Goal: Transaction & Acquisition: Purchase product/service

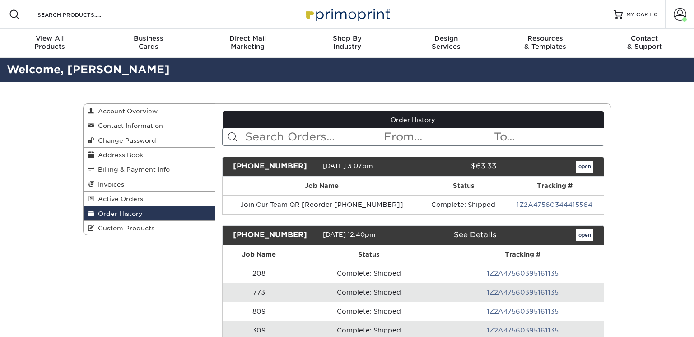
click at [280, 137] on input "text" at bounding box center [313, 136] width 139 height 17
type input "appointment"
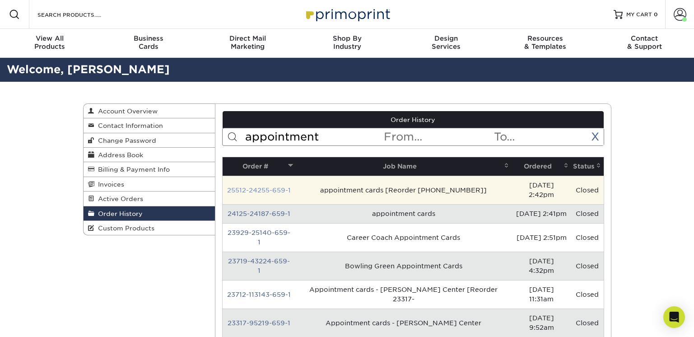
click at [276, 186] on link "25512-24255-659-1" at bounding box center [259, 189] width 64 height 7
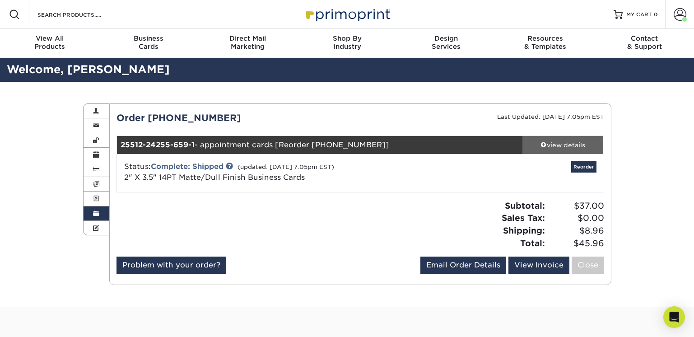
click at [560, 144] on div "view details" at bounding box center [562, 144] width 81 height 9
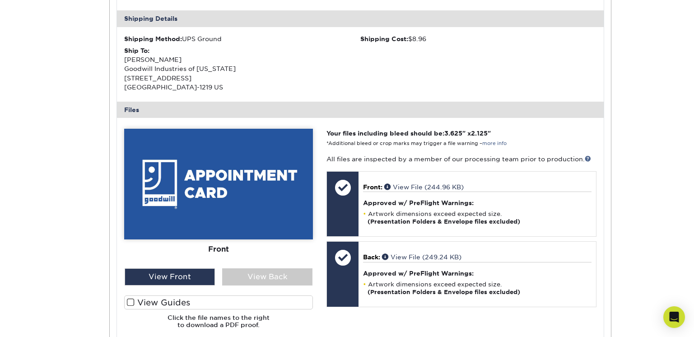
scroll to position [271, 0]
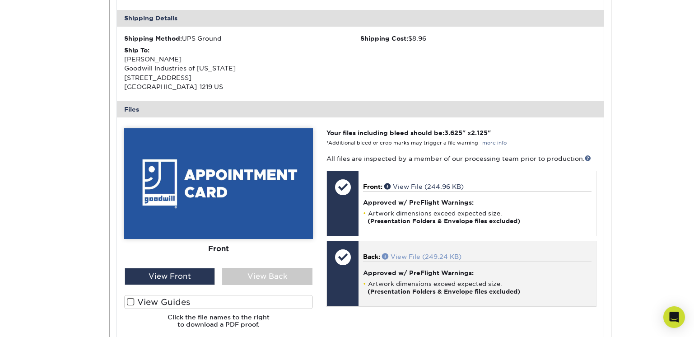
click at [410, 257] on link "View File (249.24 KB)" at bounding box center [421, 256] width 79 height 7
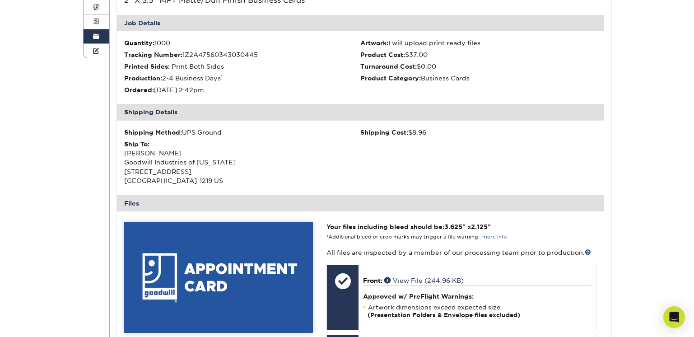
scroll to position [45, 0]
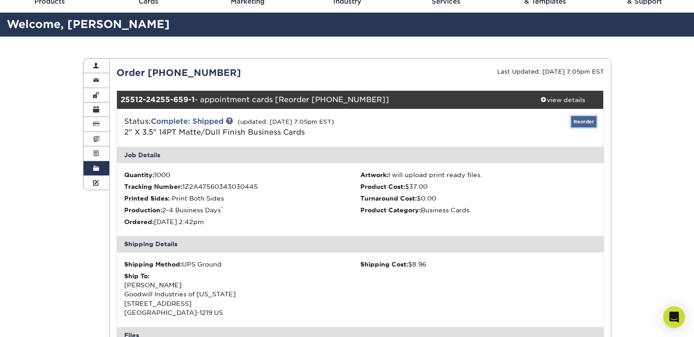
click at [584, 121] on link "Reorder" at bounding box center [583, 121] width 25 height 11
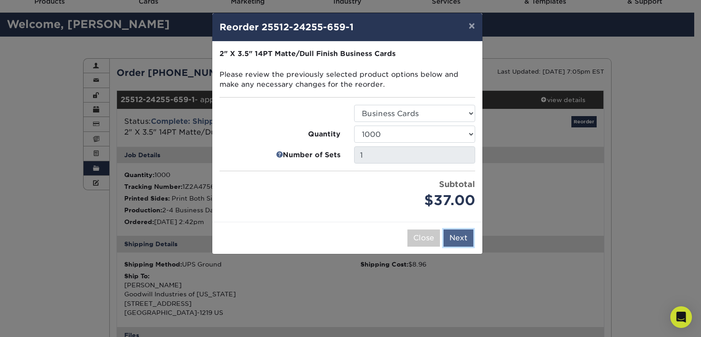
click at [455, 241] on button "Next" at bounding box center [458, 237] width 30 height 17
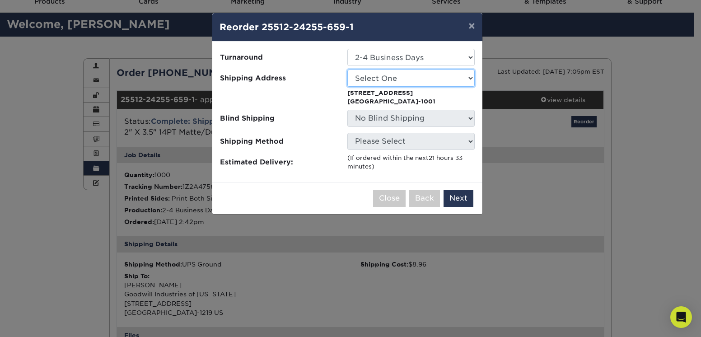
click at [394, 79] on select "Select One COMMERCIAL SERVICES 100 Hunington Ridge Road 112 Bellerive Blvd 191 …" at bounding box center [410, 78] width 127 height 17
select select "262882"
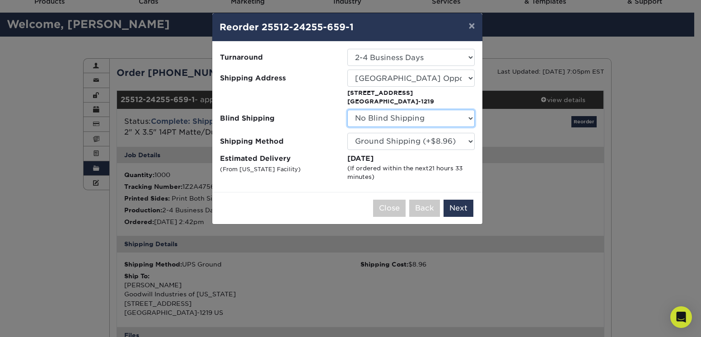
click at [362, 122] on select "No Blind Shipping COMMERCIAL SERVICES 100 Hunington Ridge Road 112 Bellerive Bl…" at bounding box center [410, 118] width 127 height 17
click at [347, 110] on select "No Blind Shipping COMMERCIAL SERVICES 100 Hunington Ridge Road 112 Bellerive Bl…" at bounding box center [410, 118] width 127 height 17
click at [457, 207] on button "Next" at bounding box center [458, 208] width 30 height 17
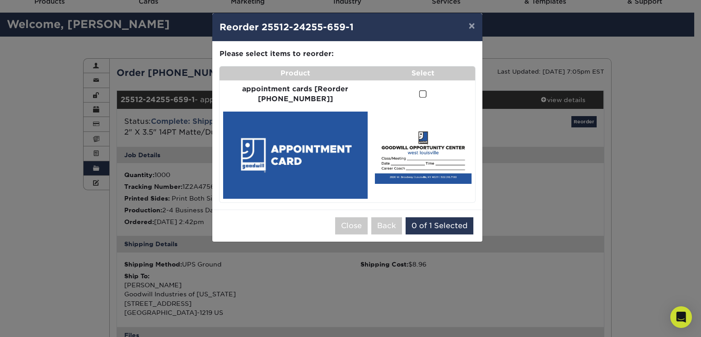
click at [419, 95] on span at bounding box center [423, 94] width 8 height 9
click at [0, 0] on input "checkbox" at bounding box center [0, 0] width 0 height 0
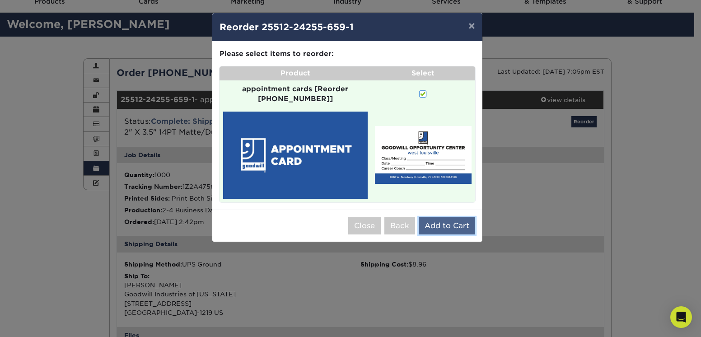
click at [460, 217] on button "Add to Cart" at bounding box center [446, 225] width 56 height 17
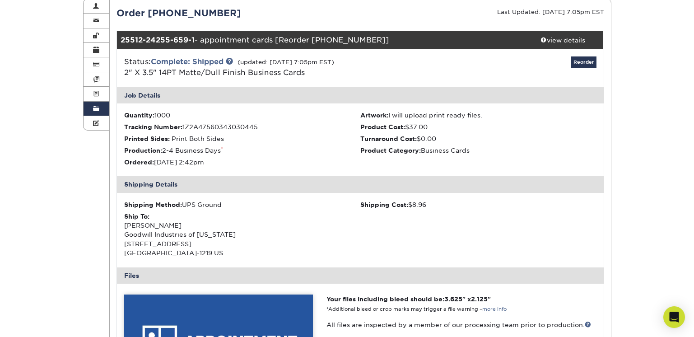
scroll to position [0, 0]
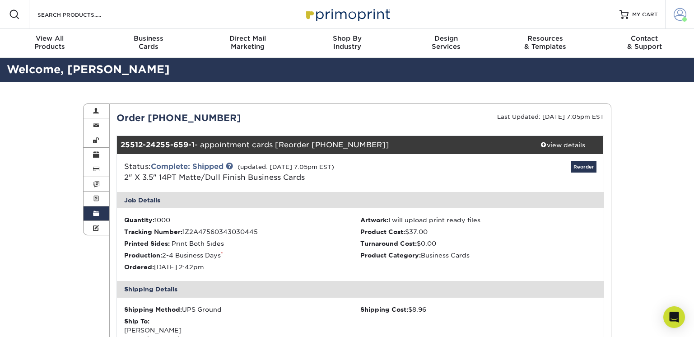
click at [674, 16] on span at bounding box center [680, 14] width 13 height 13
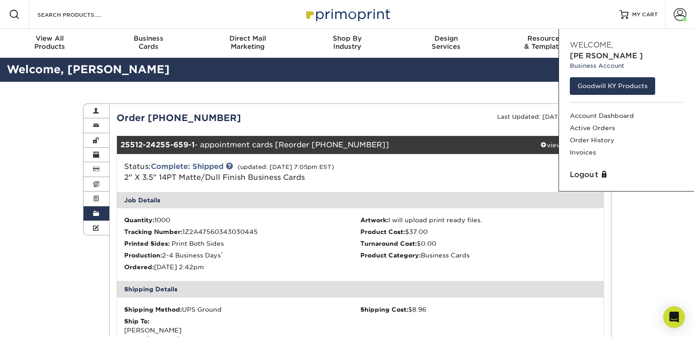
click at [491, 226] on ul "Quantity: 1000 Artwork: I will upload print ready files. Tracking Number: 1Z2A4…" at bounding box center [360, 244] width 487 height 73
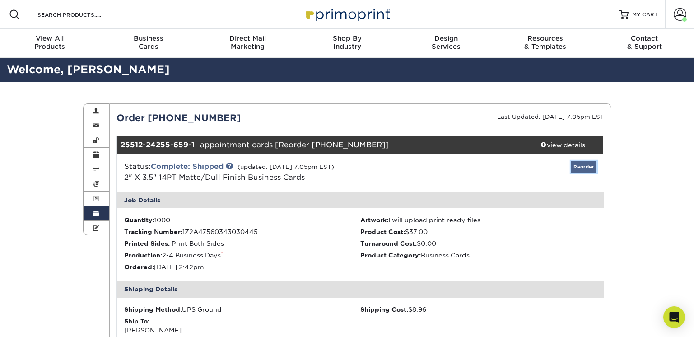
click at [577, 165] on link "Reorder" at bounding box center [583, 166] width 25 height 11
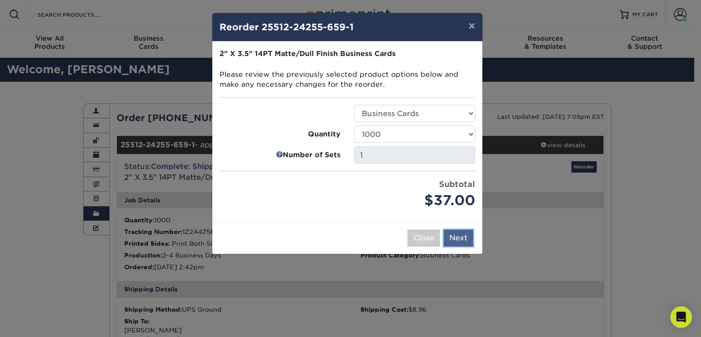
click at [454, 239] on button "Next" at bounding box center [458, 237] width 30 height 17
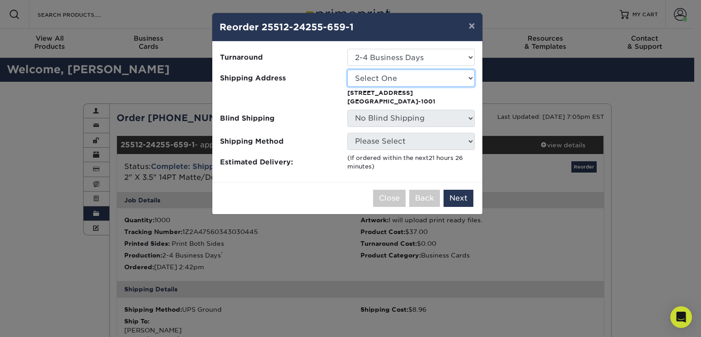
click at [397, 75] on select "Select One COMMERCIAL SERVICES 100 Hunington Ridge Road 112 Bellerive Blvd 191 …" at bounding box center [410, 78] width 127 height 17
select select "262882"
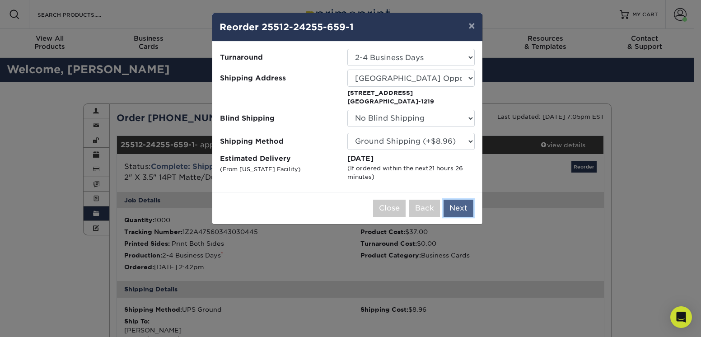
click at [455, 209] on button "Next" at bounding box center [458, 208] width 30 height 17
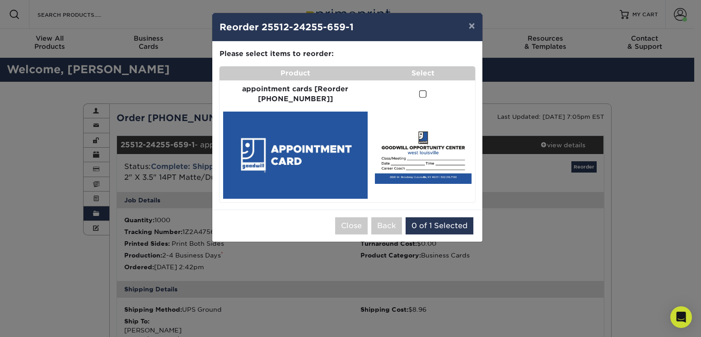
click at [419, 95] on span at bounding box center [423, 94] width 8 height 9
click at [0, 0] on input "checkbox" at bounding box center [0, 0] width 0 height 0
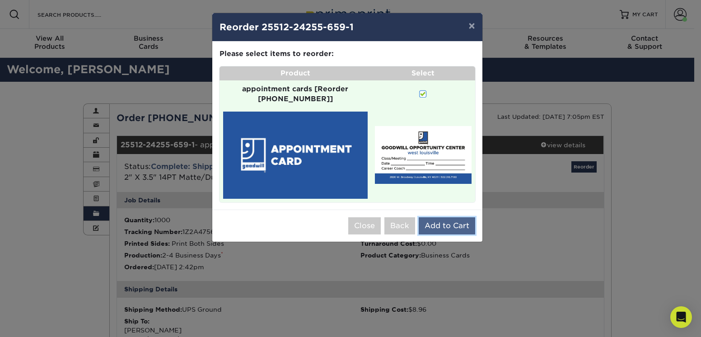
click at [451, 218] on button "Add to Cart" at bounding box center [446, 225] width 56 height 17
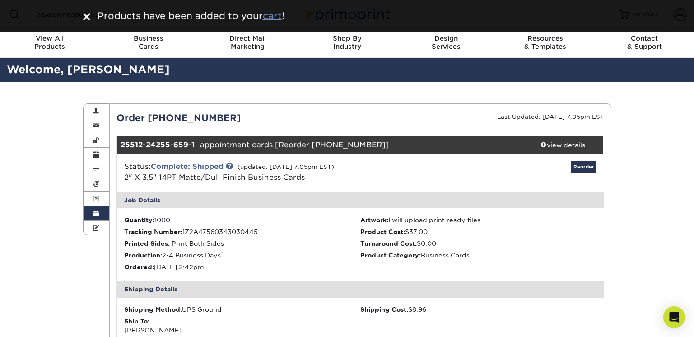
click at [273, 15] on u "cart" at bounding box center [272, 15] width 19 height 11
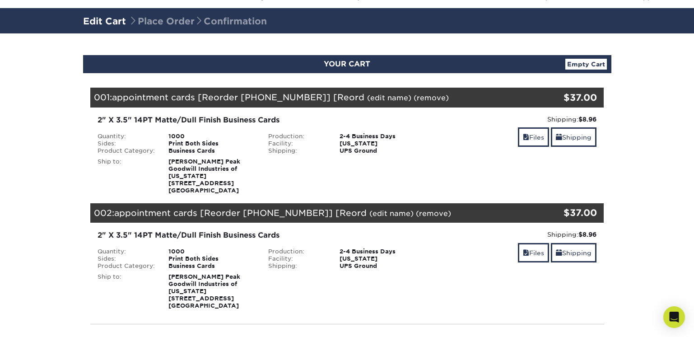
scroll to position [45, 0]
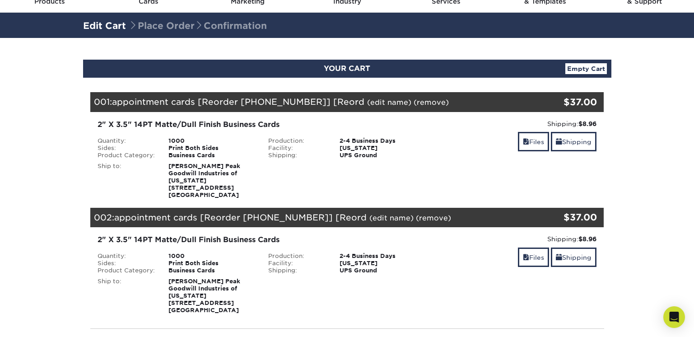
click at [413, 102] on link "(remove)" at bounding box center [430, 102] width 35 height 9
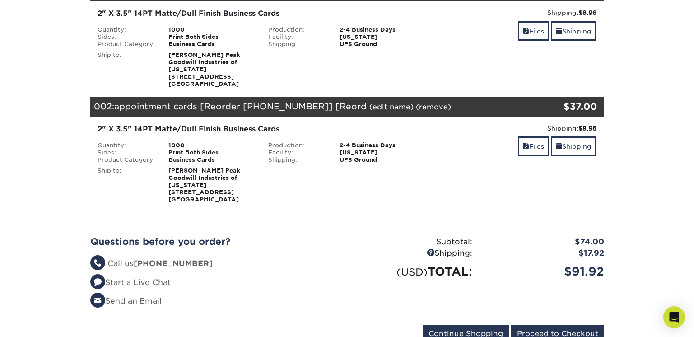
scroll to position [181, 0]
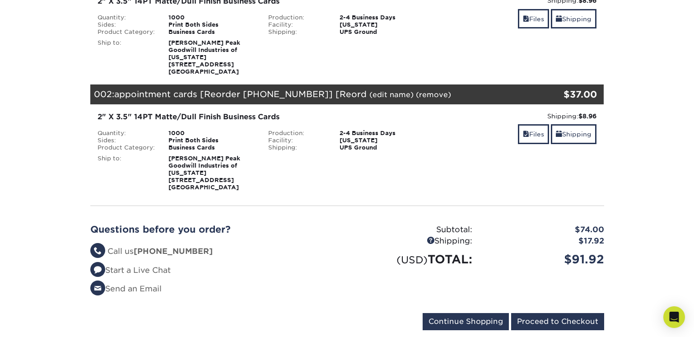
click at [371, 95] on link "(edit name)" at bounding box center [391, 94] width 44 height 9
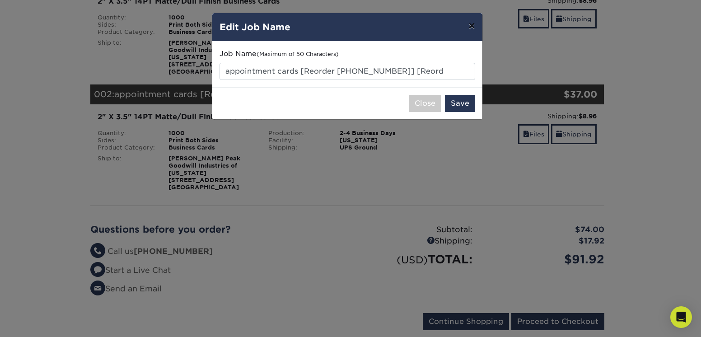
click at [470, 22] on button "×" at bounding box center [471, 25] width 21 height 25
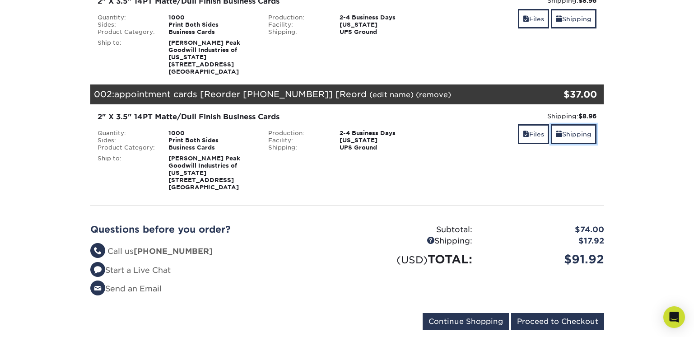
drag, startPoint x: 567, startPoint y: 138, endPoint x: 445, endPoint y: 145, distance: 123.0
click at [568, 138] on link "Shipping" at bounding box center [574, 133] width 46 height 19
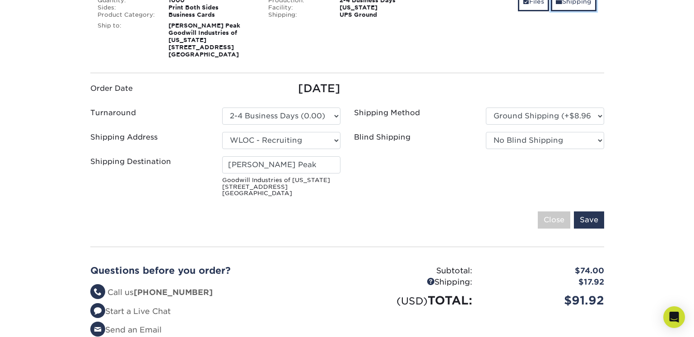
scroll to position [316, 0]
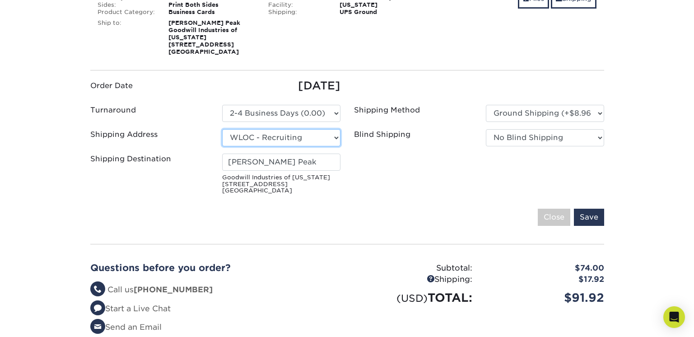
click at [309, 138] on select "Select One COMMERCIAL SERVICES 100 Hunington Ridge Road 112 Bellerive Blvd 191 …" at bounding box center [281, 137] width 118 height 17
select select "262882"
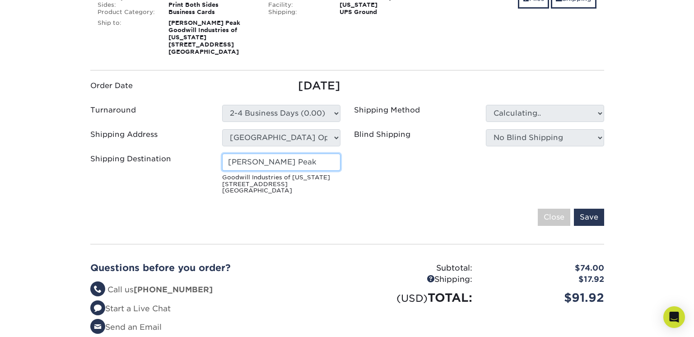
drag, startPoint x: 298, startPoint y: 160, endPoint x: 192, endPoint y: 163, distance: 106.1
click at [192, 163] on div "Shipping Destination Anne Peak Goodwill Industries of Kentucky 2820 W Broadway …" at bounding box center [216, 175] width 264 height 44
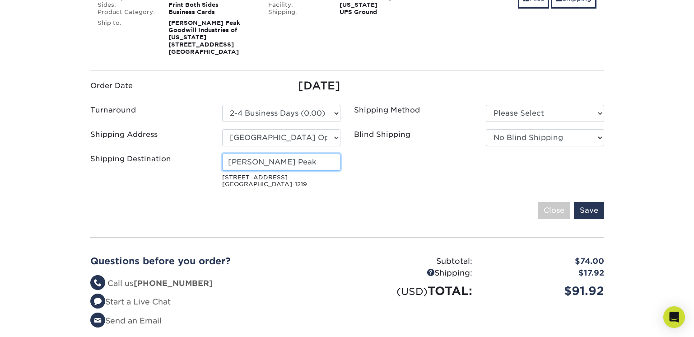
type input "Stephanie Collins"
click at [592, 213] on input "Save" at bounding box center [589, 210] width 30 height 17
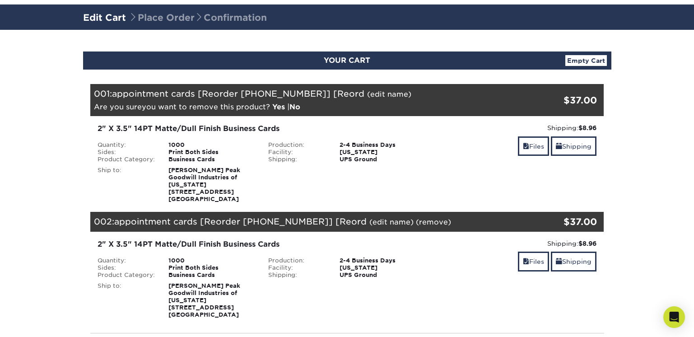
scroll to position [0, 0]
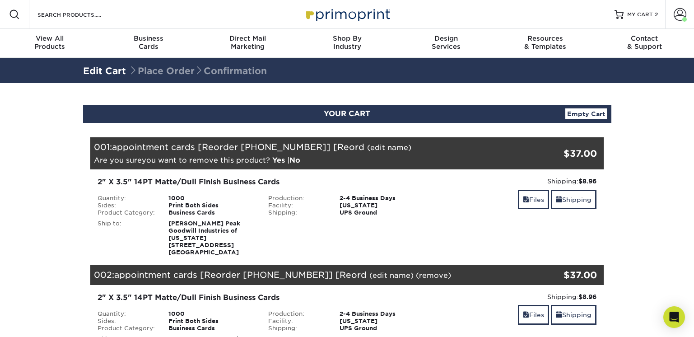
drag, startPoint x: 278, startPoint y: 160, endPoint x: 286, endPoint y: 170, distance: 12.8
click at [278, 160] on link "Yes" at bounding box center [278, 160] width 13 height 9
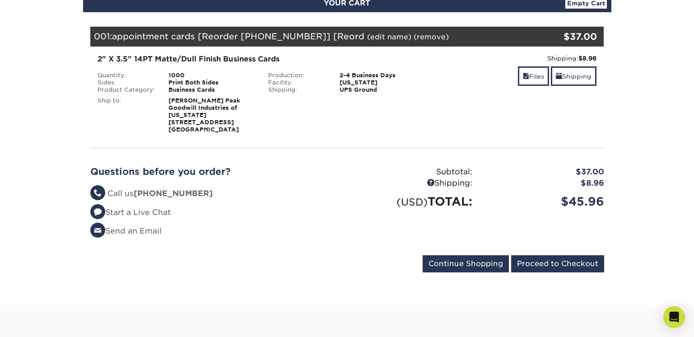
scroll to position [135, 0]
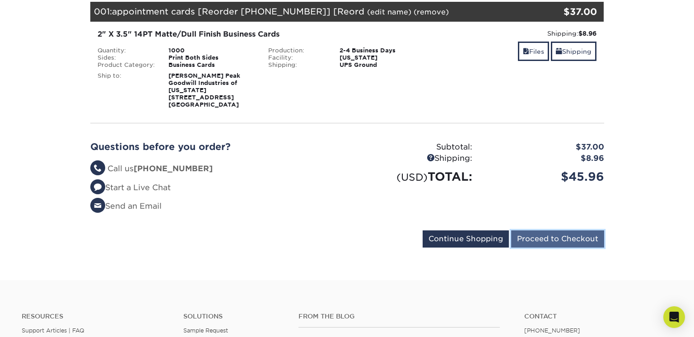
click at [524, 241] on input "Proceed to Checkout" at bounding box center [557, 238] width 93 height 17
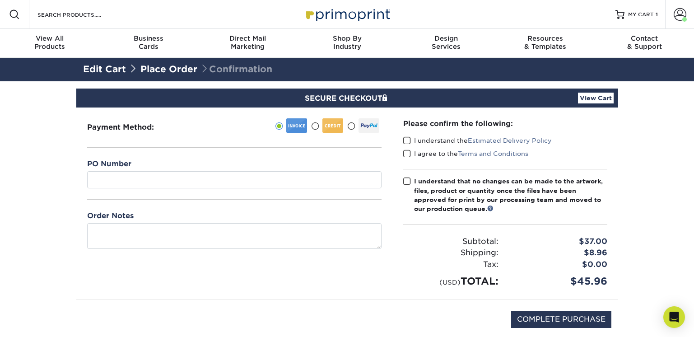
click at [409, 138] on span at bounding box center [407, 140] width 8 height 9
click at [0, 0] on input "I understand the Estimated Delivery Policy" at bounding box center [0, 0] width 0 height 0
click at [409, 149] on span at bounding box center [407, 153] width 8 height 9
click at [0, 0] on input "I agree to the Terms and Conditions" at bounding box center [0, 0] width 0 height 0
click at [407, 178] on span at bounding box center [407, 181] width 8 height 9
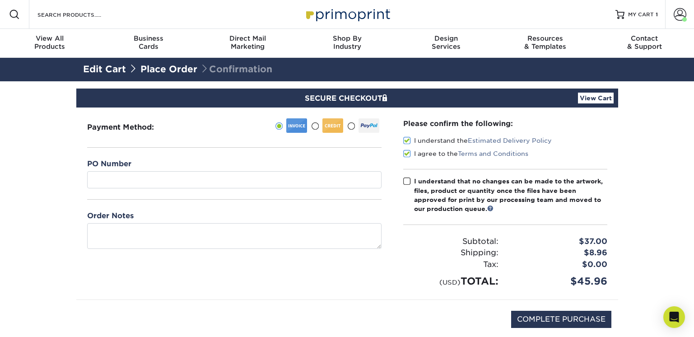
click at [0, 0] on input "I understand that no changes can be made to the artwork, files, product or quan…" at bounding box center [0, 0] width 0 height 0
click at [537, 320] on input "COMPLETE PURCHASE" at bounding box center [561, 319] width 100 height 17
type input "PROCESSING, PLEASE WAIT..."
